Goal: Task Accomplishment & Management: Manage account settings

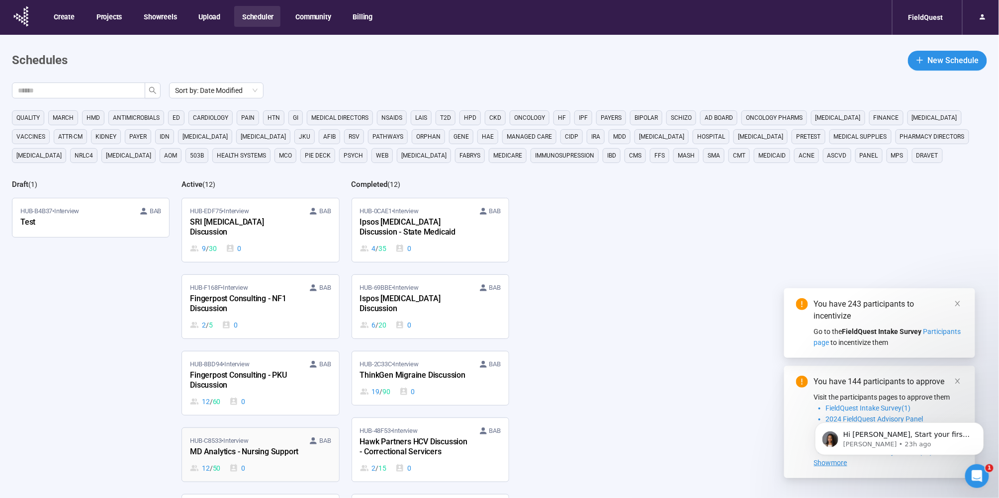
click at [262, 436] on div "HUB-C8533 • Interview [PERSON_NAME]" at bounding box center [260, 441] width 141 height 10
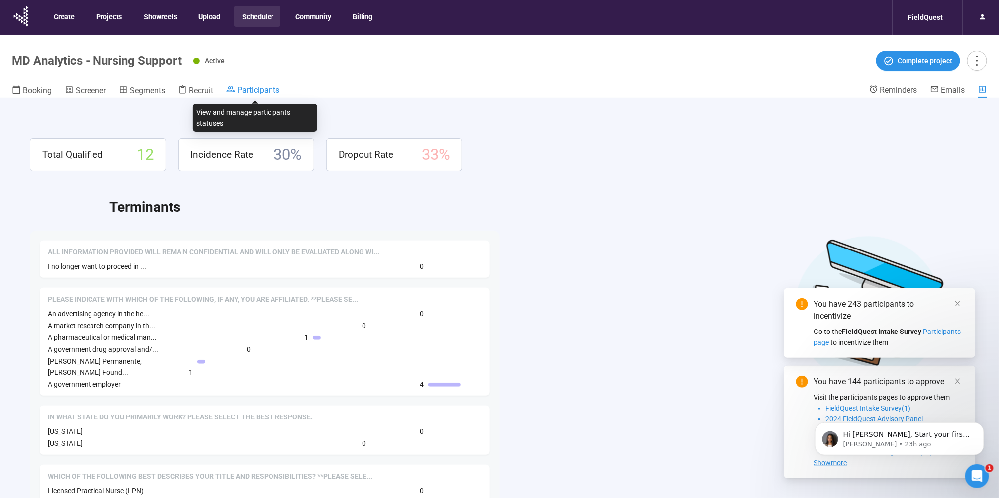
click at [263, 89] on span "Participants" at bounding box center [258, 90] width 42 height 9
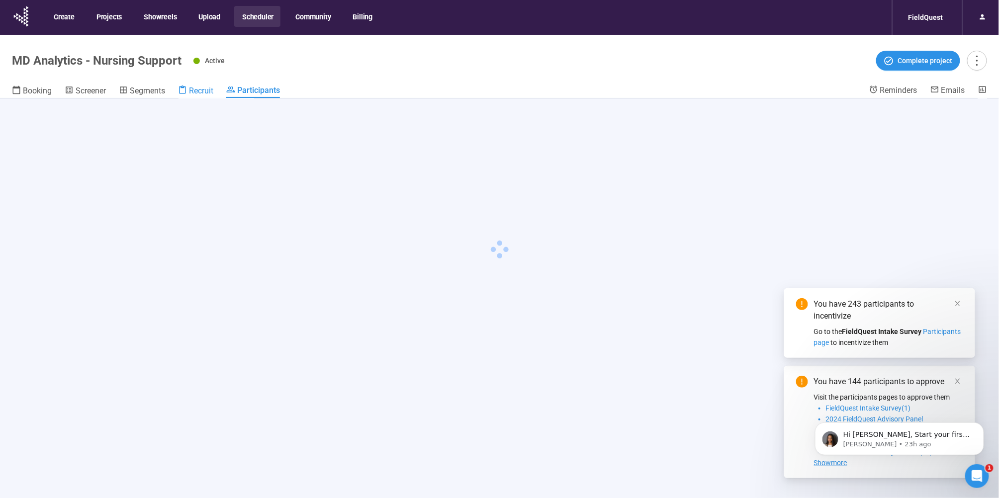
click at [208, 86] on span "Recruit" at bounding box center [201, 90] width 24 height 9
